Goal: Task Accomplishment & Management: Manage account settings

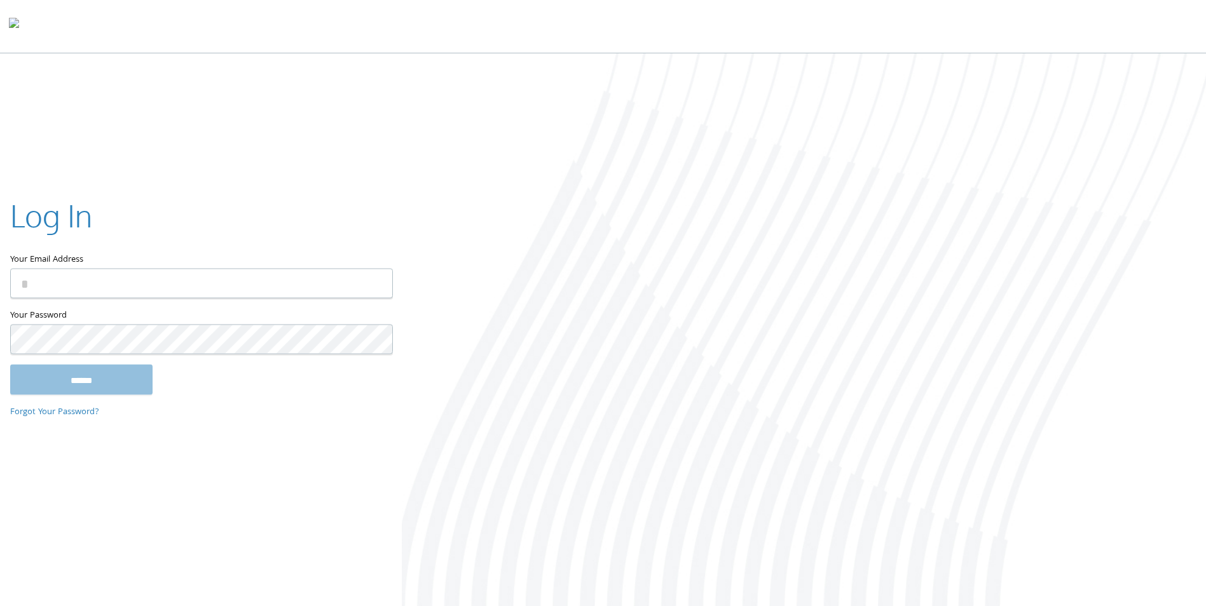
type input "**********"
click at [88, 371] on input "******" at bounding box center [81, 380] width 142 height 31
type input "**********"
click at [124, 379] on input "******" at bounding box center [81, 380] width 142 height 31
